Goal: Find specific page/section: Find specific page/section

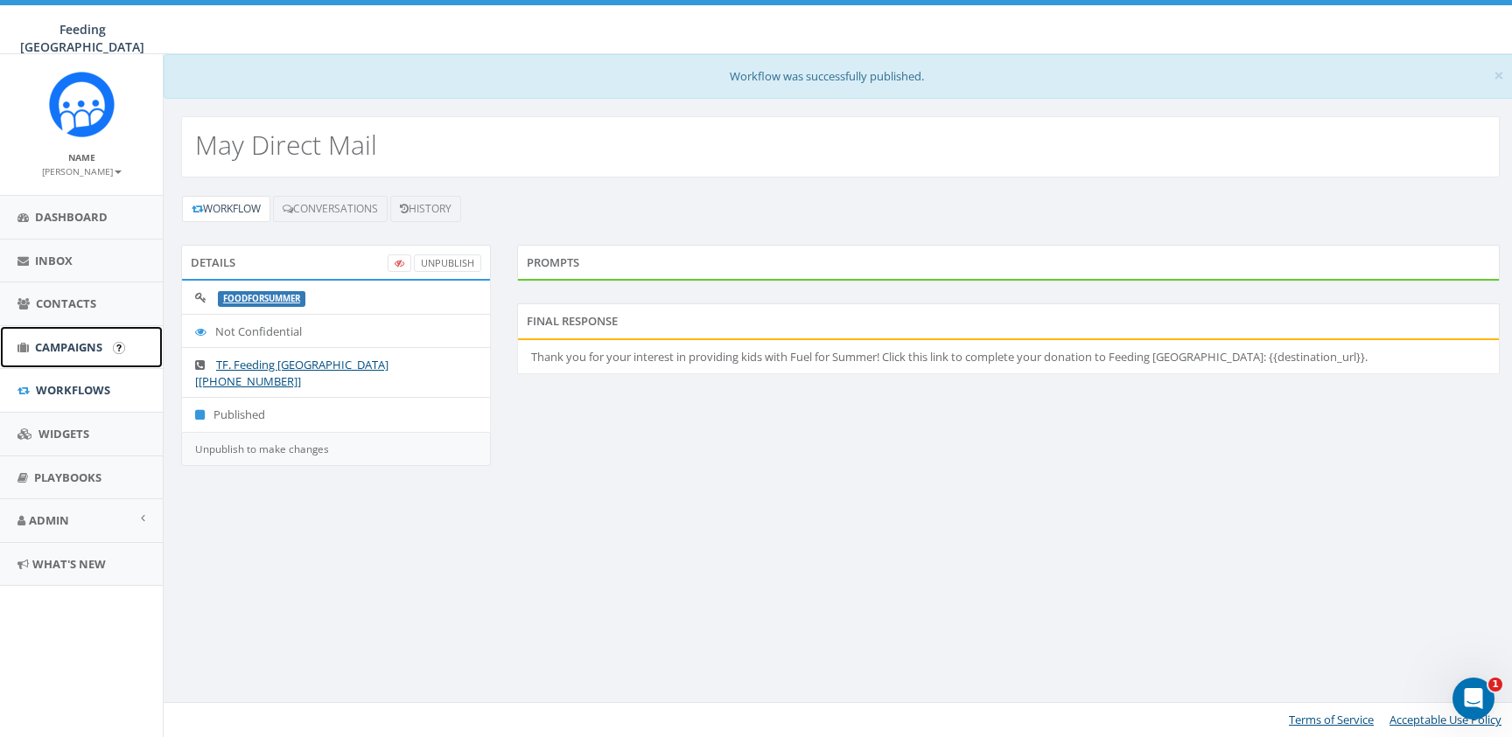
click at [111, 349] on link "Campaigns" at bounding box center [81, 347] width 163 height 43
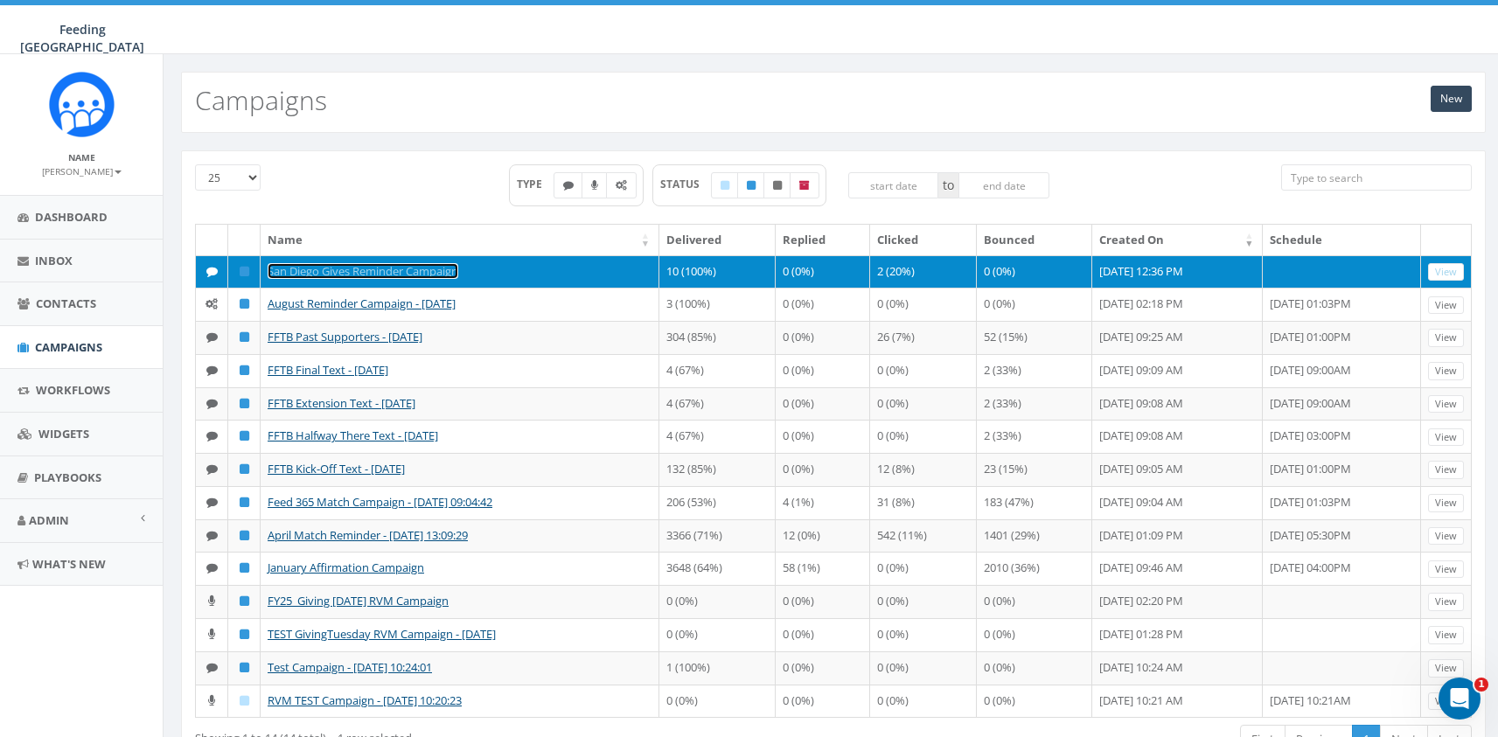
click at [438, 272] on link "San Diego Gives Reminder Campaign" at bounding box center [363, 271] width 191 height 16
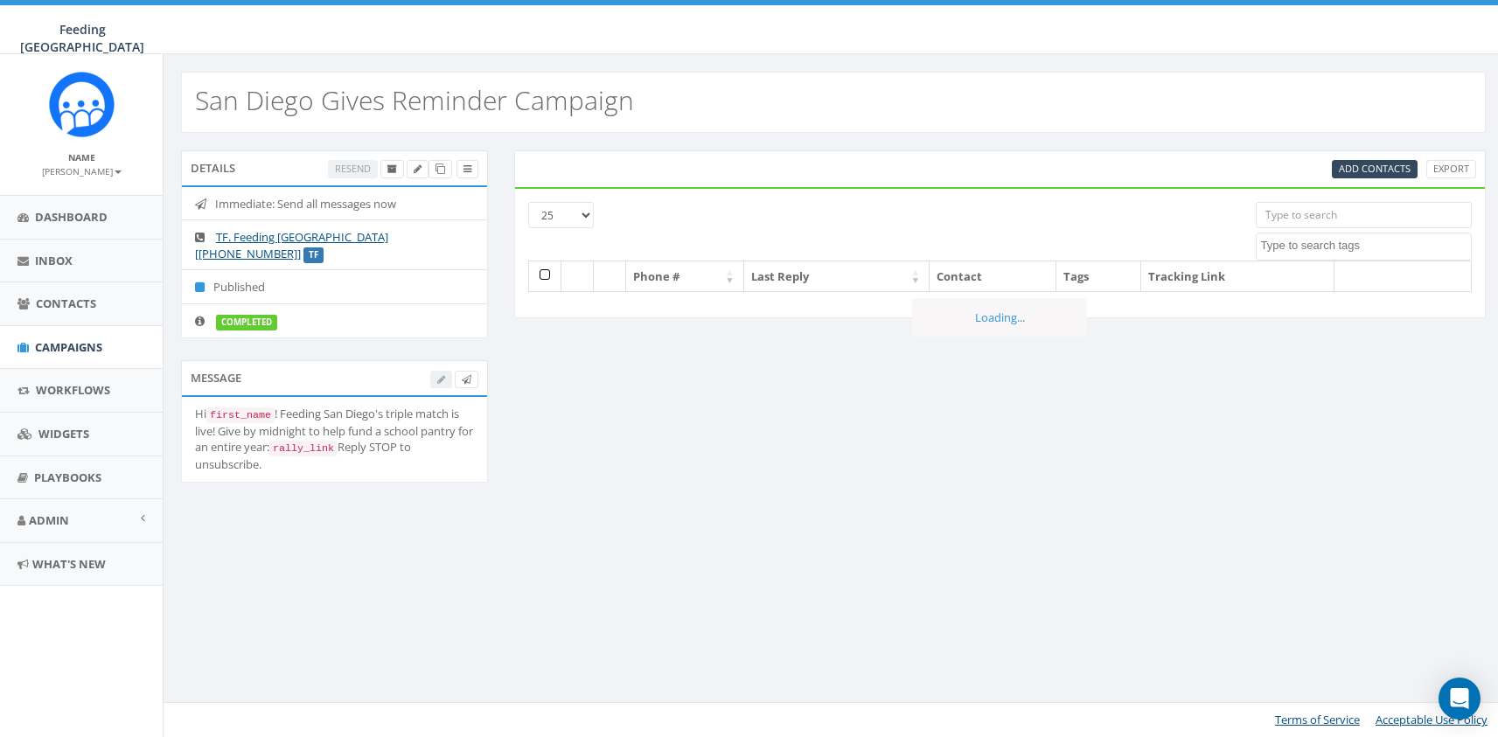
select select
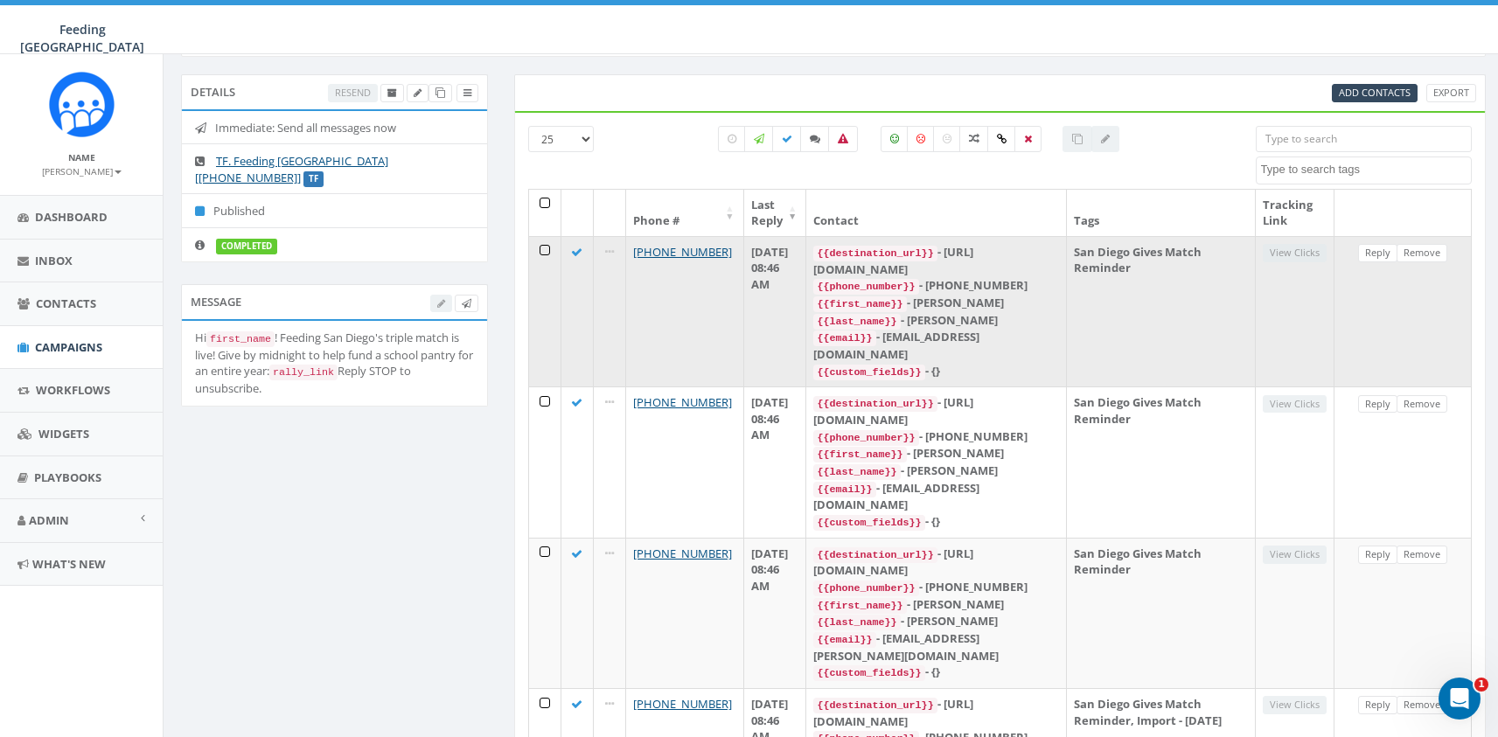
scroll to position [313, 0]
